Goal: Task Accomplishment & Management: Manage account settings

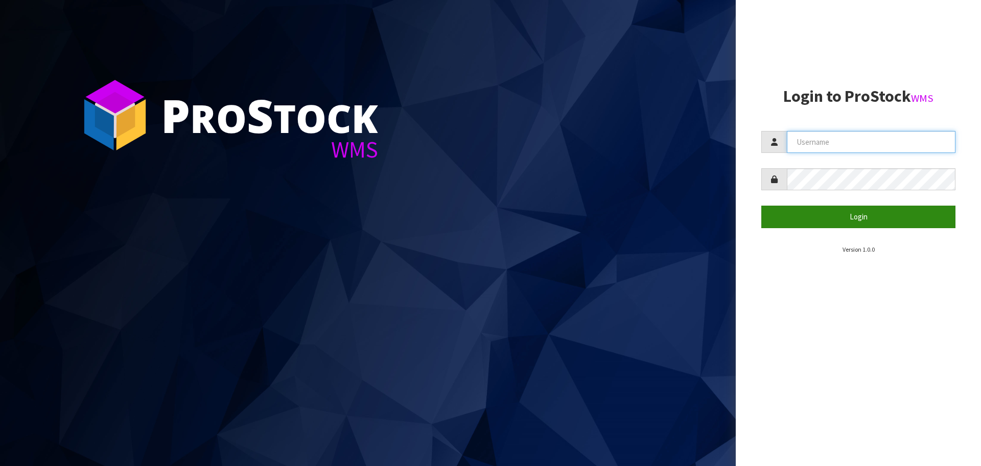
type input "JAMES"
click at [834, 213] on button "Login" at bounding box center [859, 216] width 194 height 22
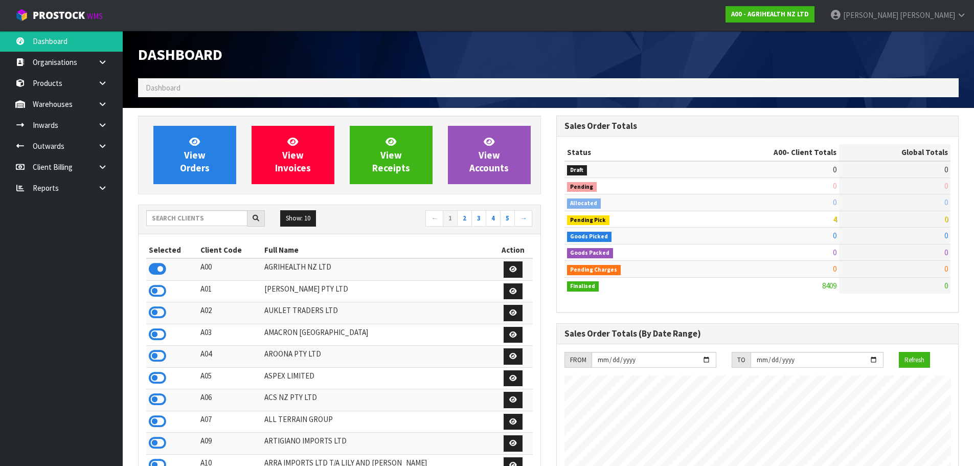
scroll to position [774, 418]
click at [192, 217] on input "text" at bounding box center [196, 218] width 101 height 16
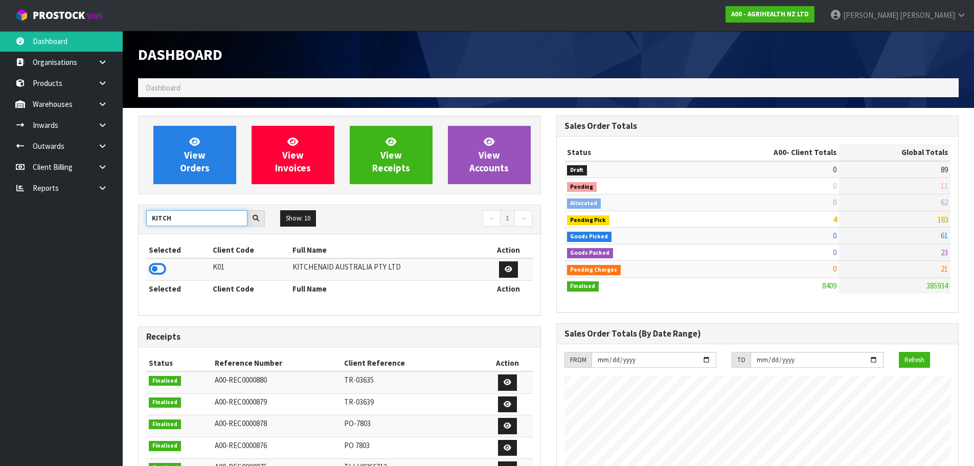
type input "KITCH"
click at [169, 270] on td at bounding box center [178, 269] width 64 height 22
click at [151, 273] on icon at bounding box center [157, 268] width 17 height 15
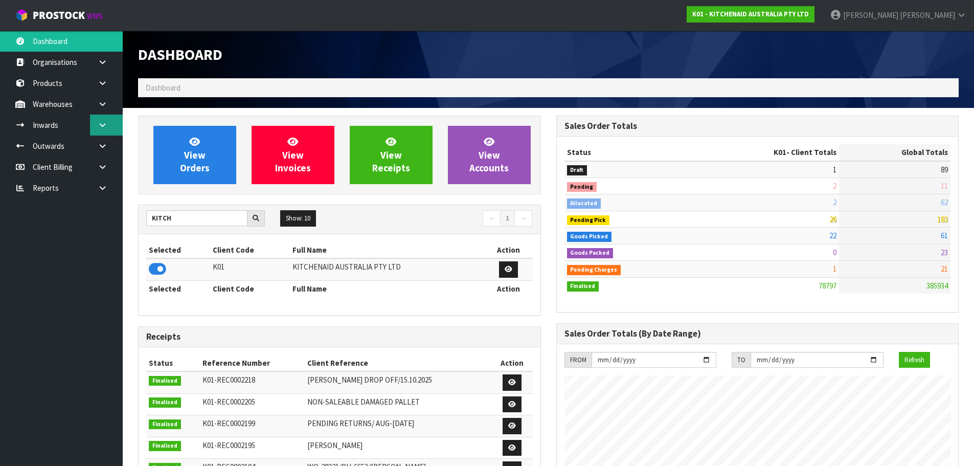
click at [108, 130] on link at bounding box center [106, 125] width 33 height 21
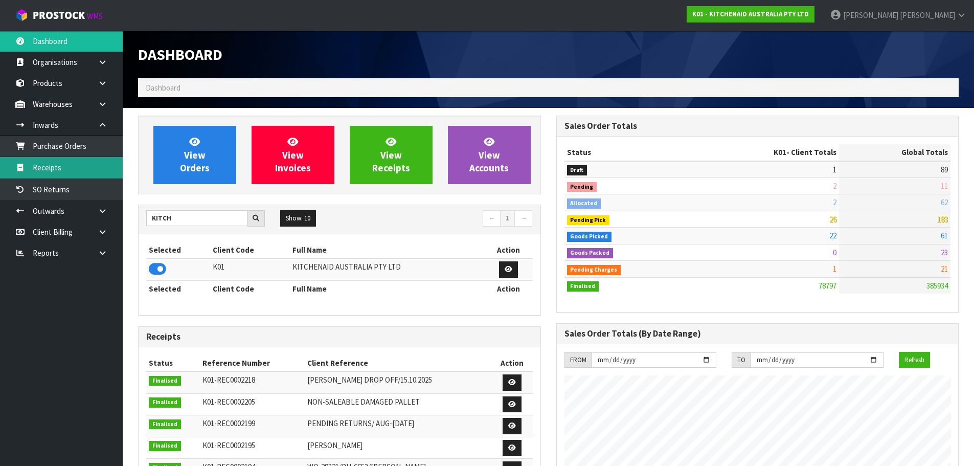
click at [62, 174] on link "Receipts" at bounding box center [61, 167] width 123 height 21
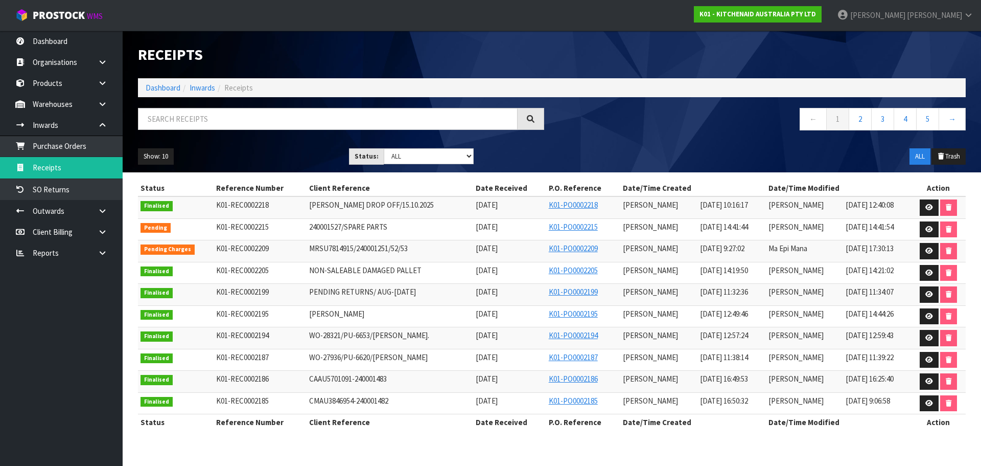
click at [317, 248] on span "MRSU7814915/240001251/52/53" at bounding box center [358, 248] width 99 height 10
copy span "MRSU7814915"
click at [930, 244] on link at bounding box center [929, 251] width 19 height 16
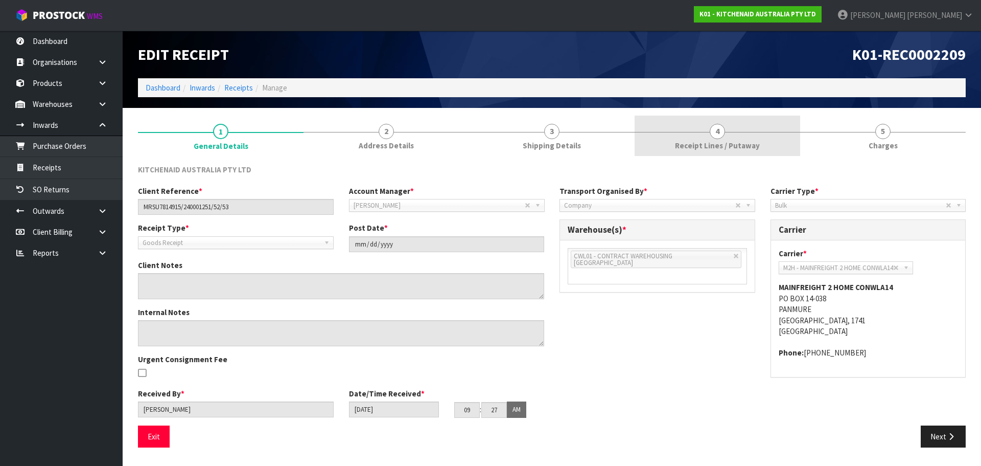
click at [743, 138] on link "4 Receipt Lines / Putaway" at bounding box center [718, 136] width 166 height 40
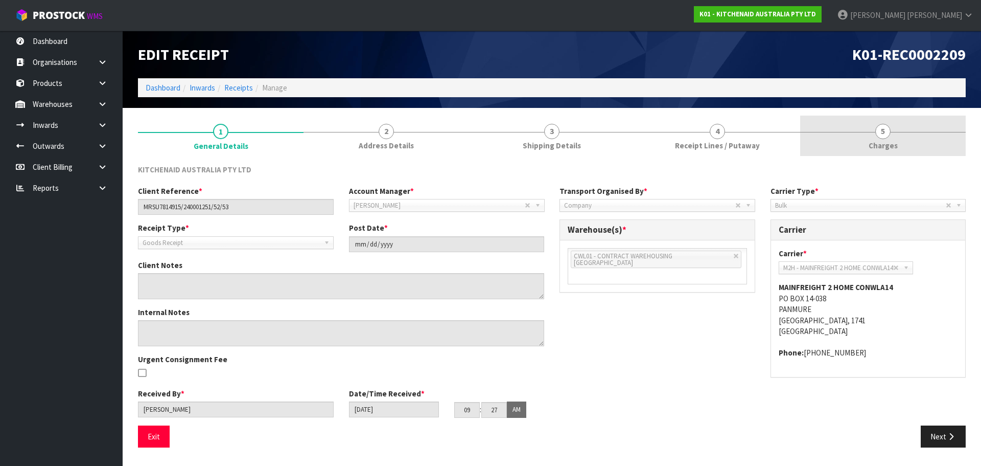
click at [895, 143] on span "Charges" at bounding box center [883, 145] width 29 height 11
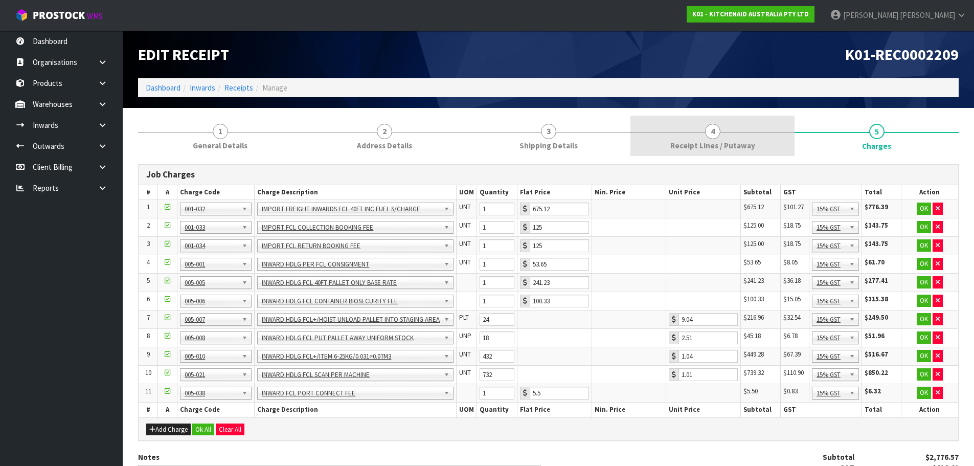
click at [736, 153] on link "4 Receipt Lines / Putaway" at bounding box center [712, 136] width 164 height 40
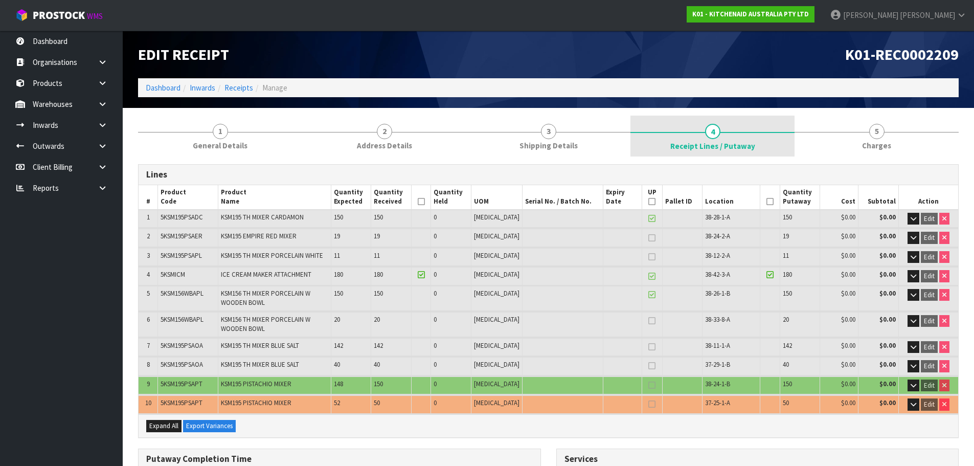
scroll to position [51, 0]
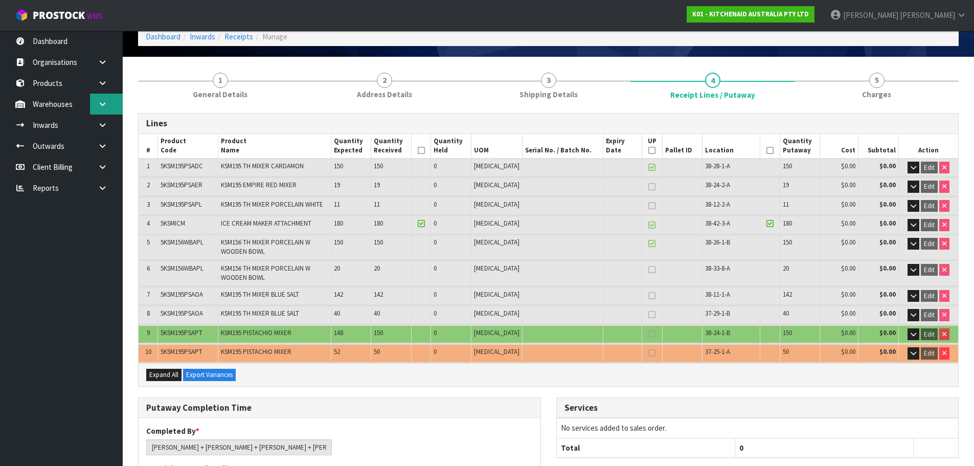
click at [108, 113] on link at bounding box center [106, 104] width 33 height 21
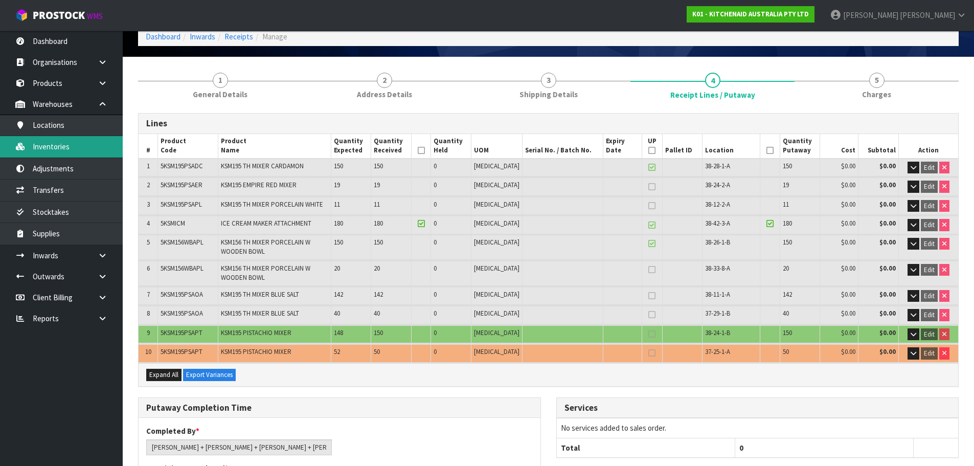
click at [70, 148] on link "Inventories" at bounding box center [61, 146] width 123 height 21
